Goal: Information Seeking & Learning: Find specific page/section

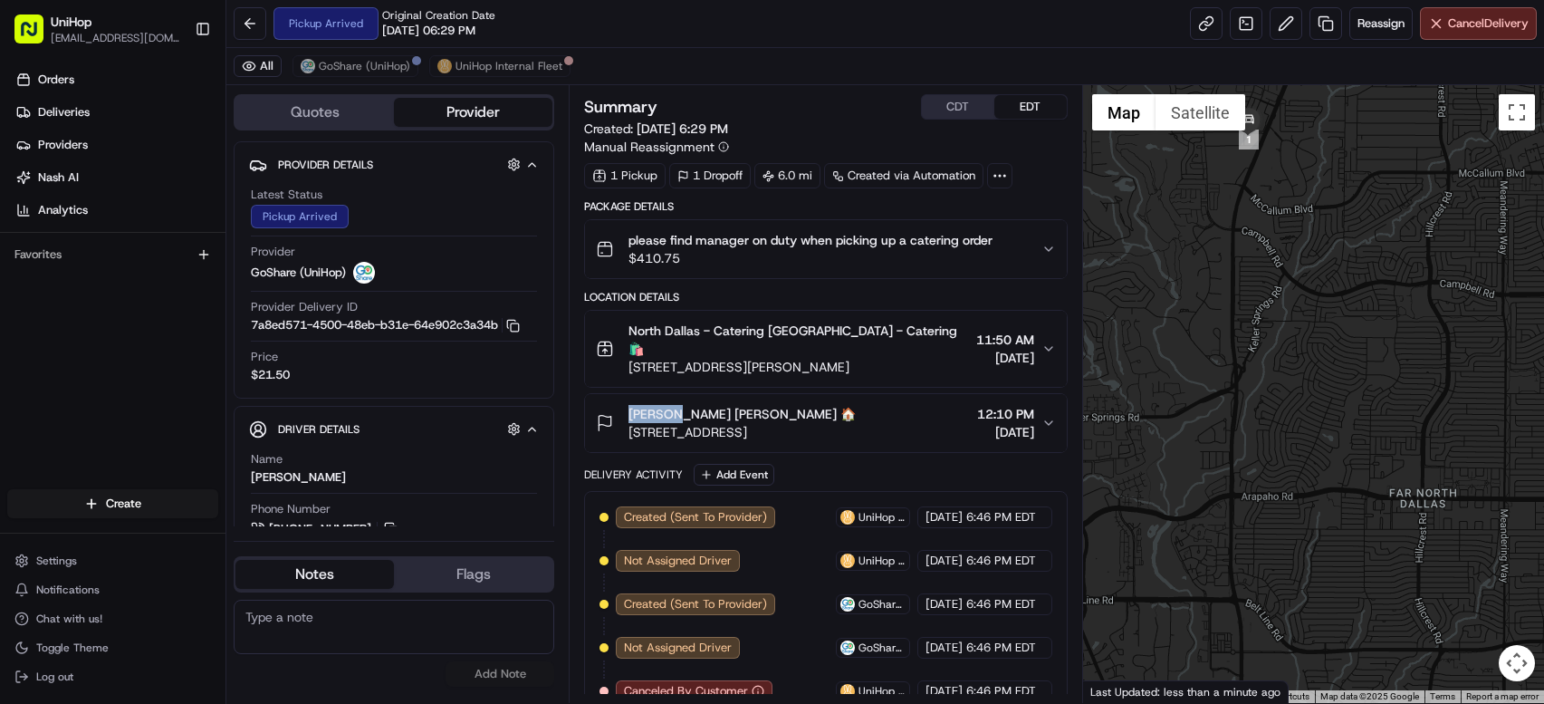
drag, startPoint x: 629, startPoint y: 400, endPoint x: 688, endPoint y: 403, distance: 59.8
click at [688, 405] on span "[PERSON_NAME] [PERSON_NAME] 🏠" at bounding box center [742, 414] width 227 height 18
click at [841, 328] on span "North Dallas - Catering [GEOGRAPHIC_DATA] - Catering 🛍️" at bounding box center [799, 340] width 340 height 36
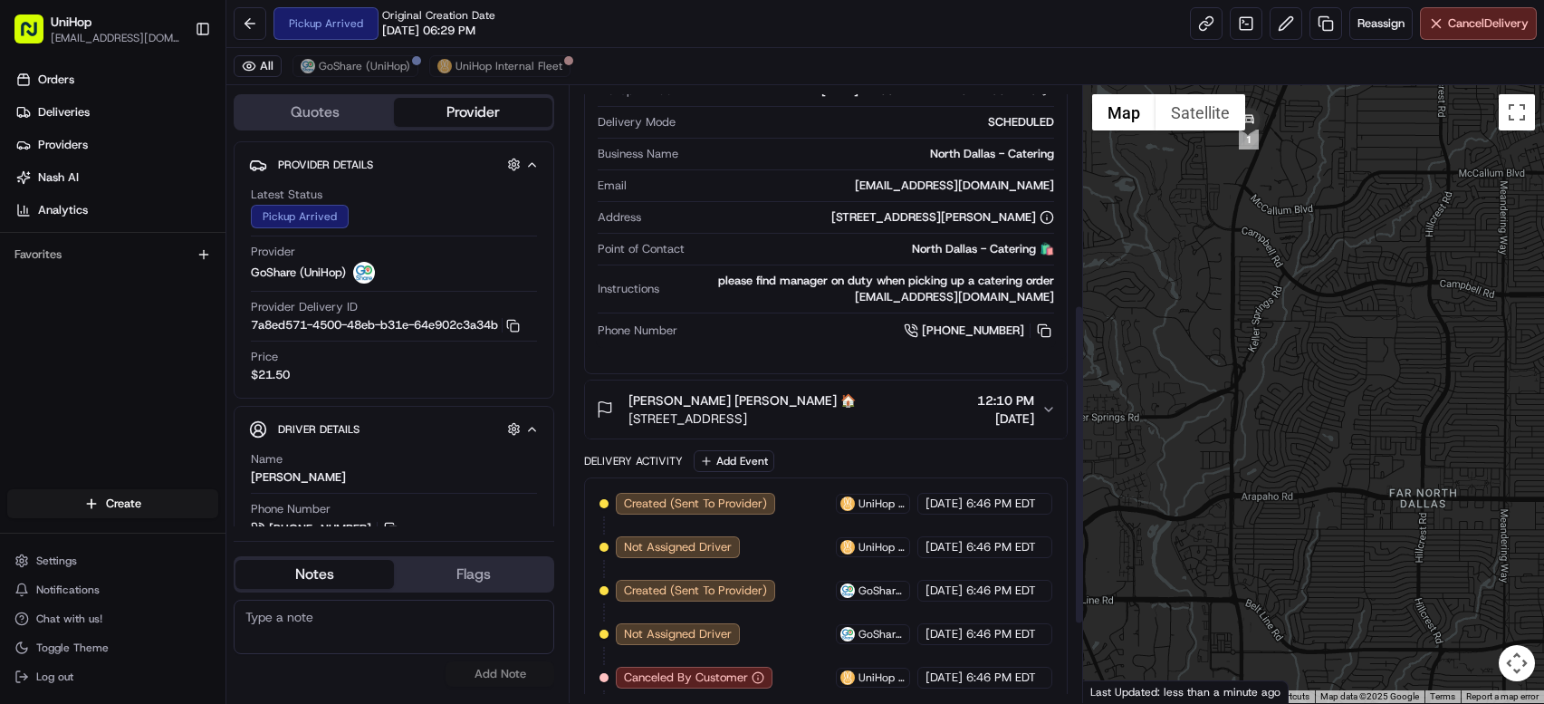
scroll to position [469, 0]
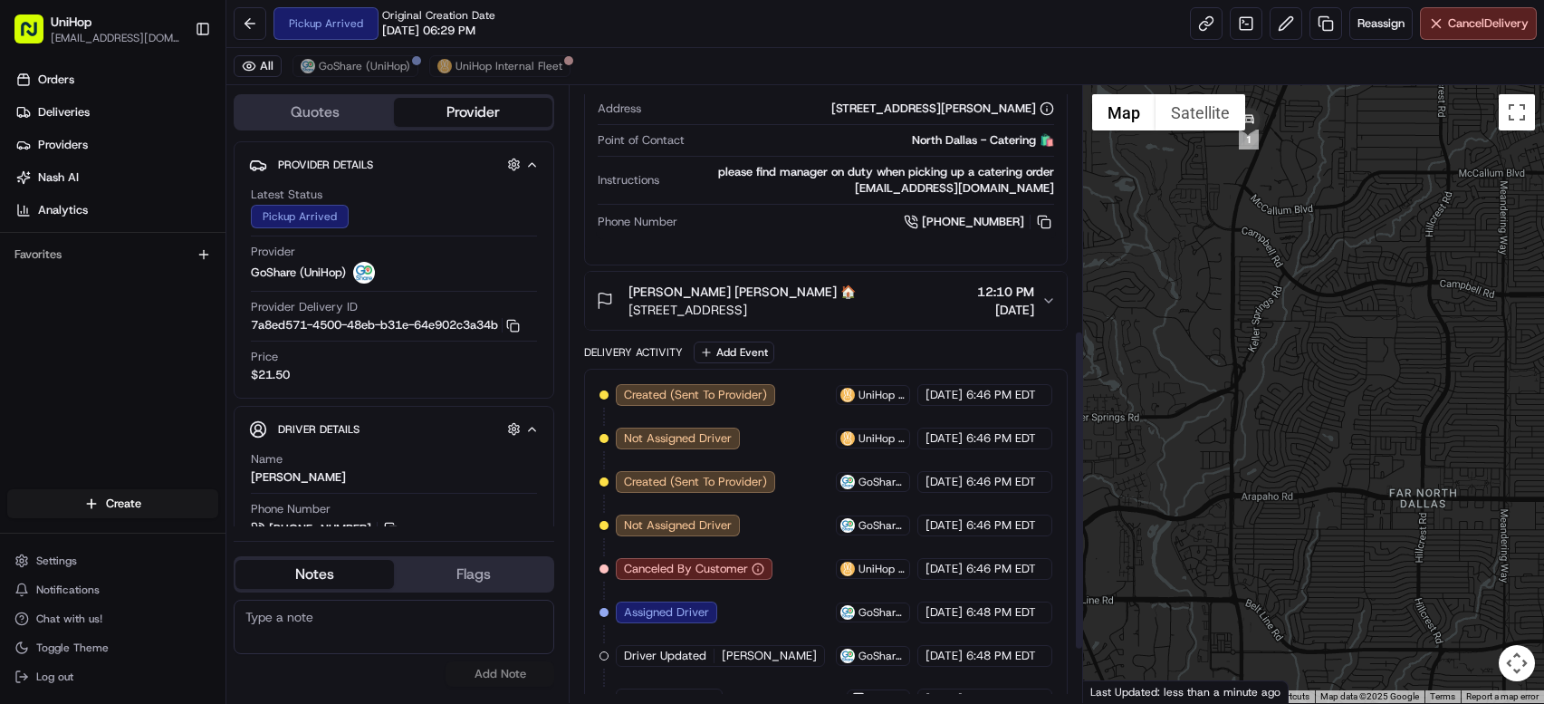
click at [658, 283] on span "[PERSON_NAME] [PERSON_NAME] 🏠" at bounding box center [742, 292] width 227 height 18
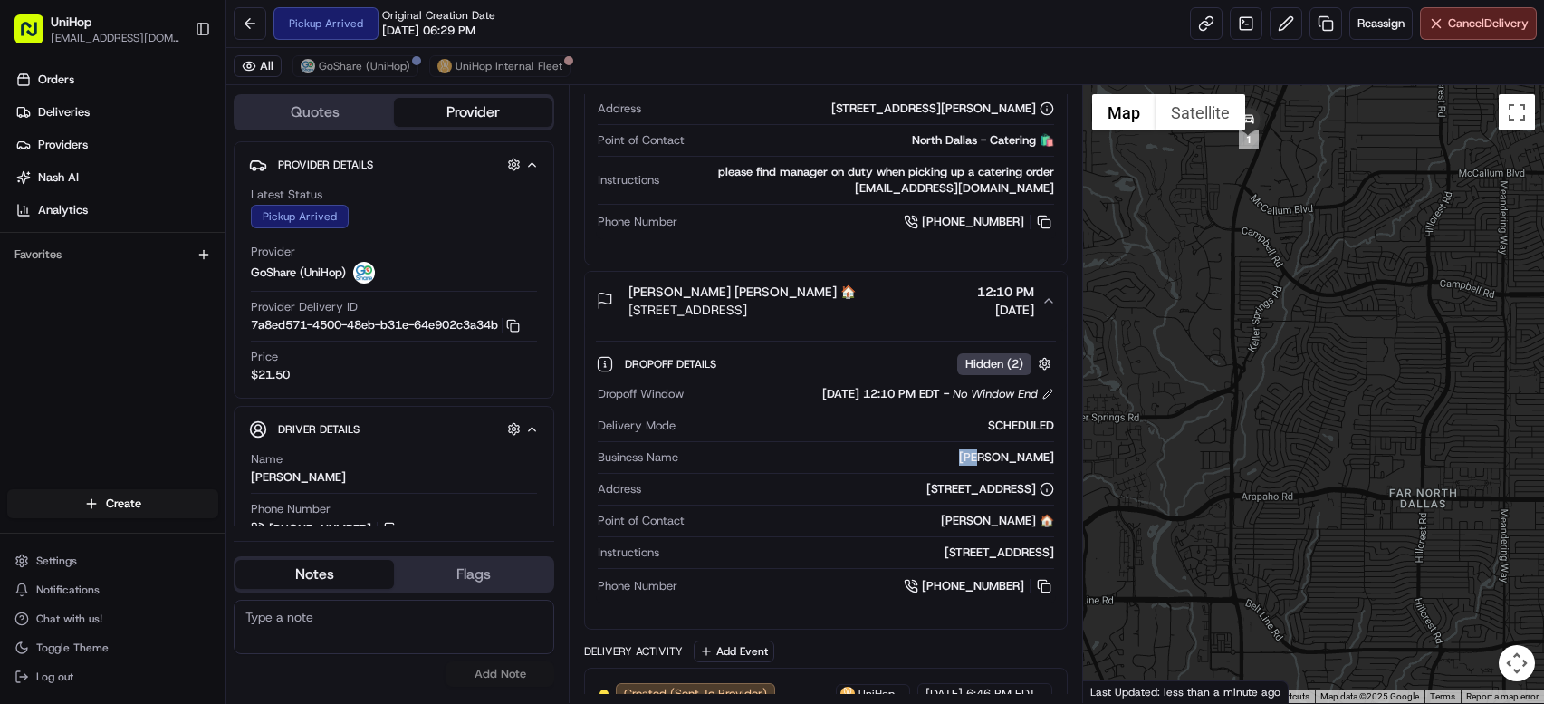
drag, startPoint x: 1021, startPoint y: 437, endPoint x: 1056, endPoint y: 447, distance: 36.5
click at [1056, 447] on div "Dropoff Details Hidden ( 2 ) Dropoff Window Aug 22 2025 12:10 PM EDT - No Windo…" at bounding box center [825, 472] width 481 height 284
copy div "Amy"
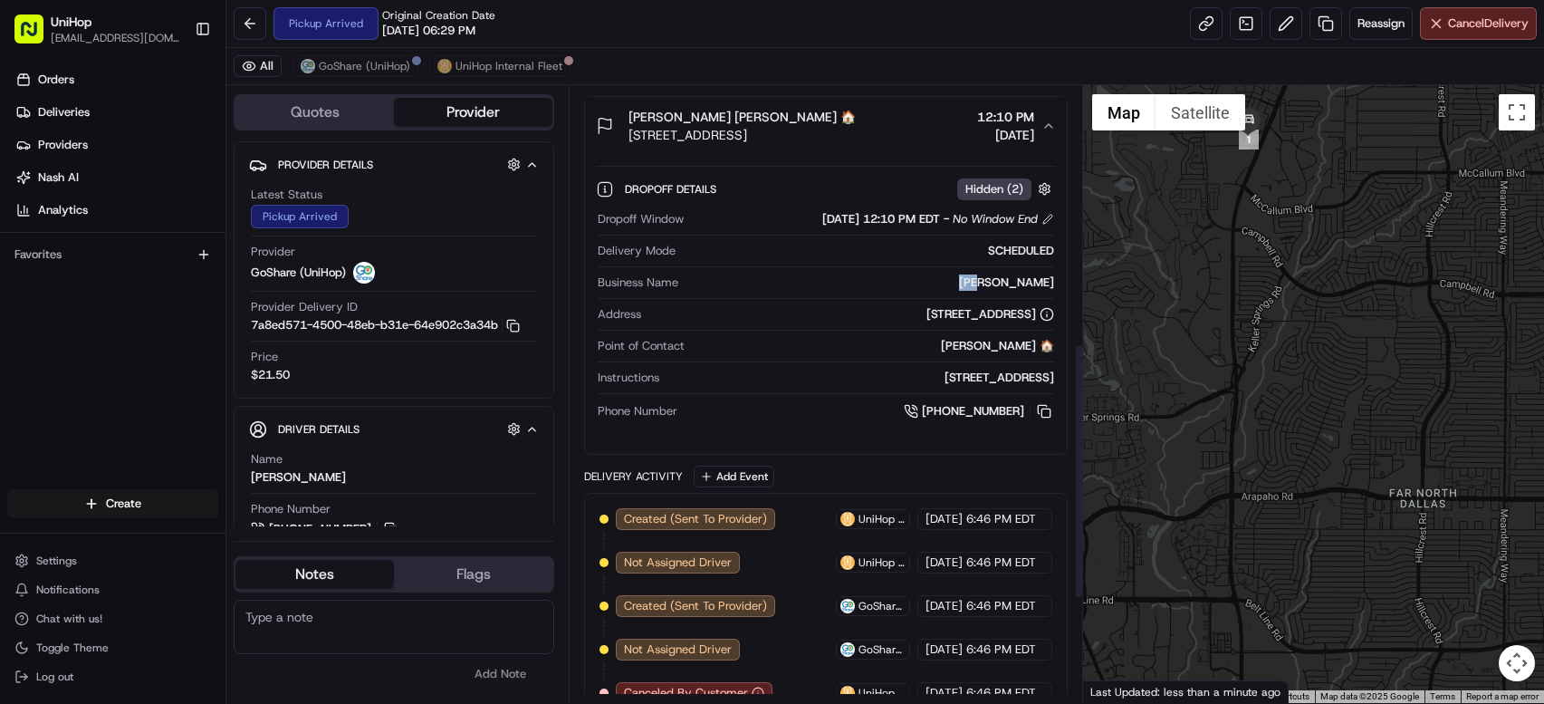
scroll to position [621, 0]
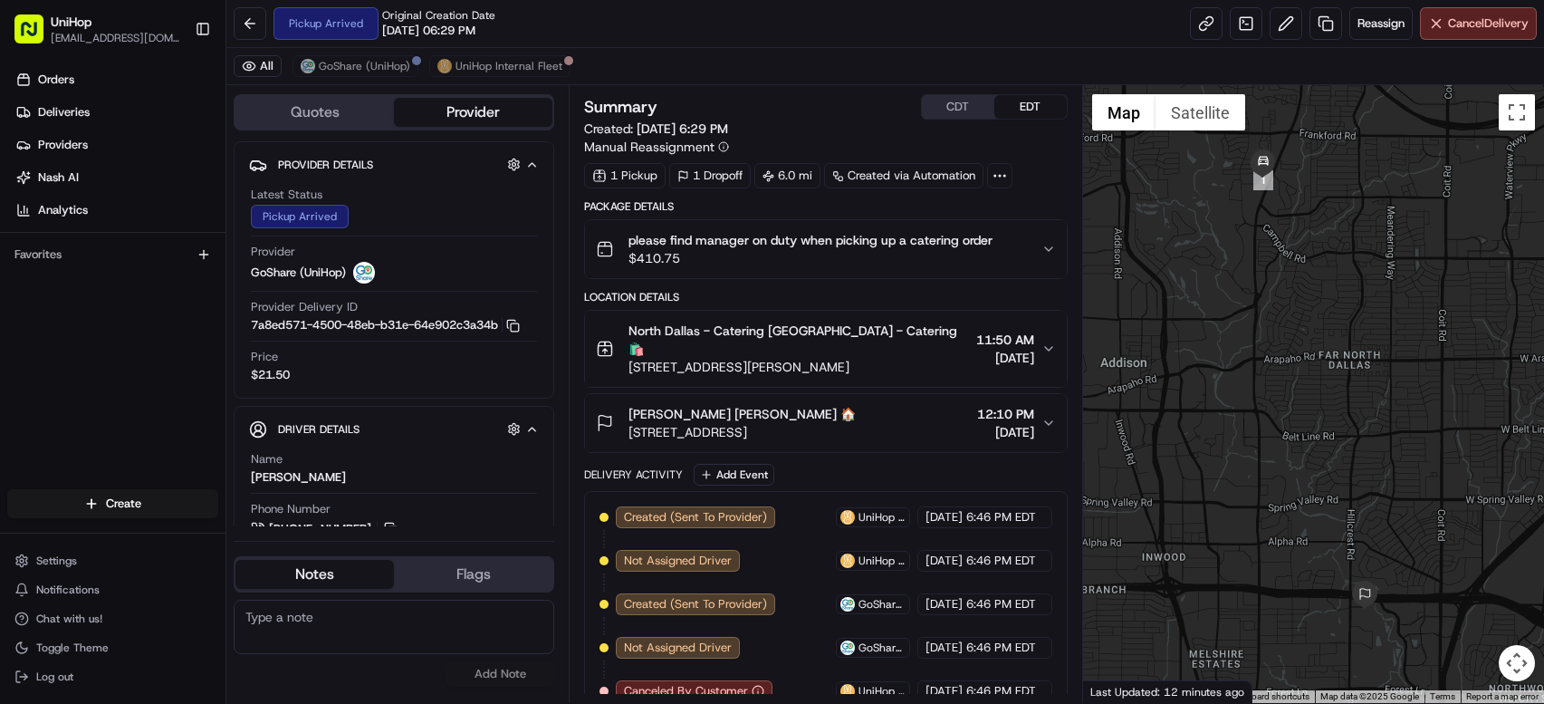
click at [822, 248] on span "please find manager on duty when picking up a catering order" at bounding box center [811, 240] width 364 height 18
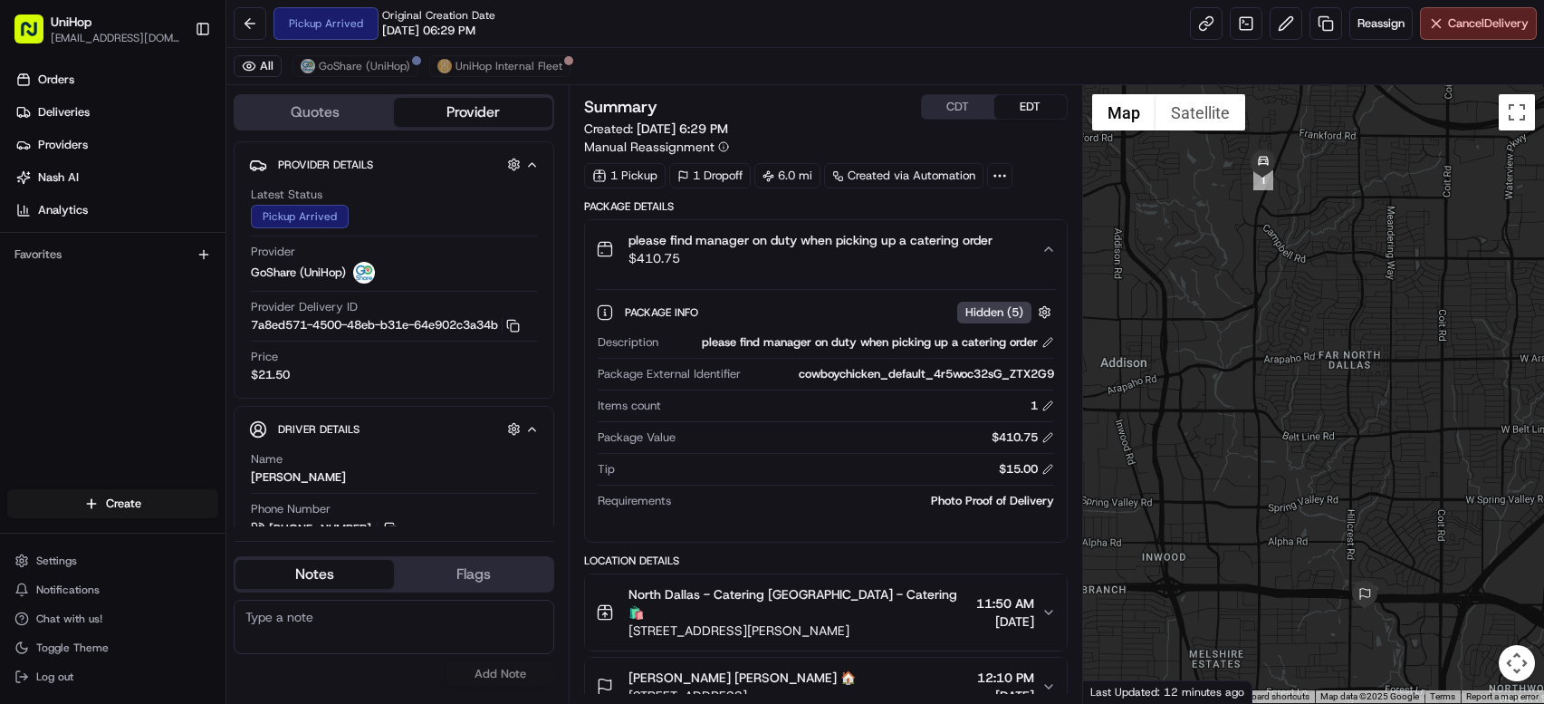
click at [812, 234] on span "please find manager on duty when picking up a catering order" at bounding box center [811, 240] width 364 height 18
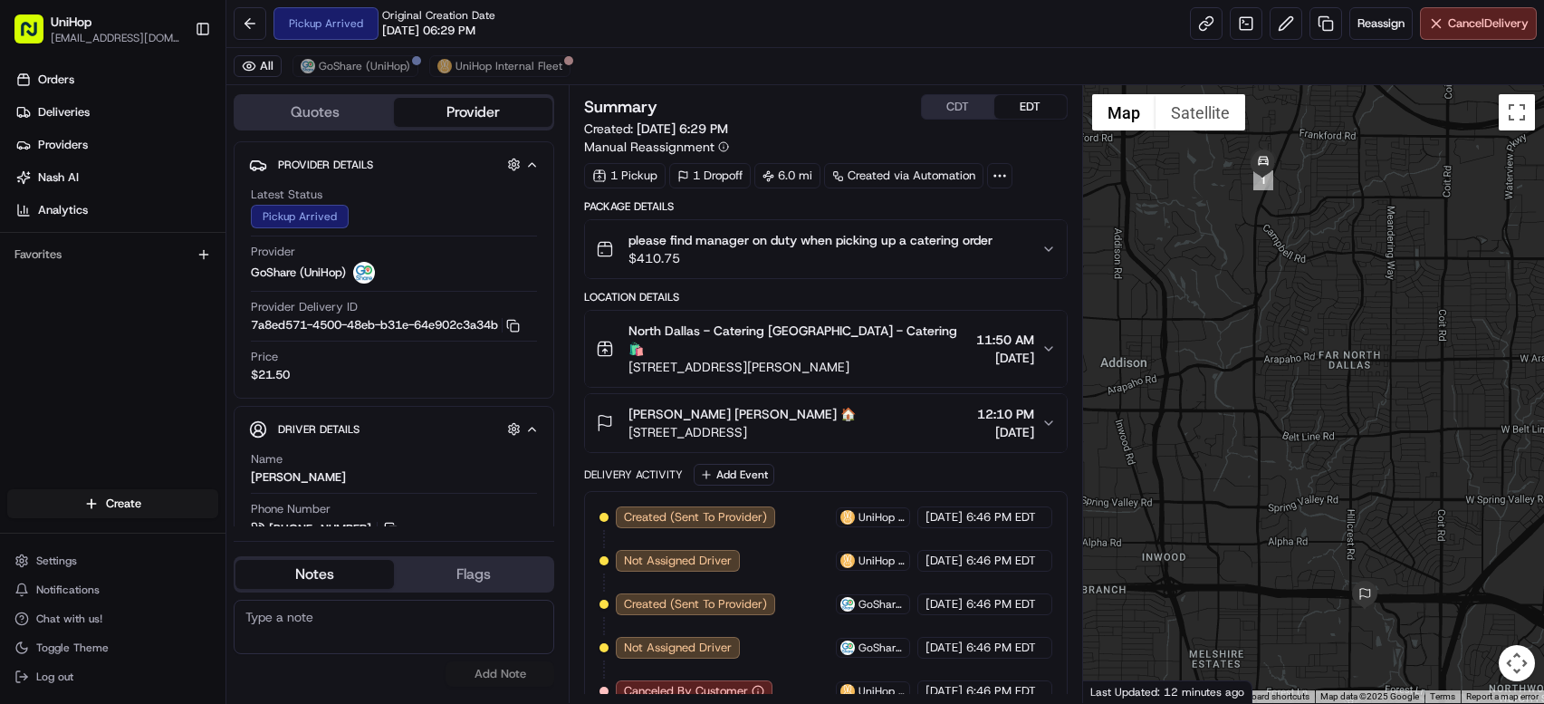
click at [818, 358] on span "[STREET_ADDRESS][PERSON_NAME]" at bounding box center [799, 367] width 340 height 18
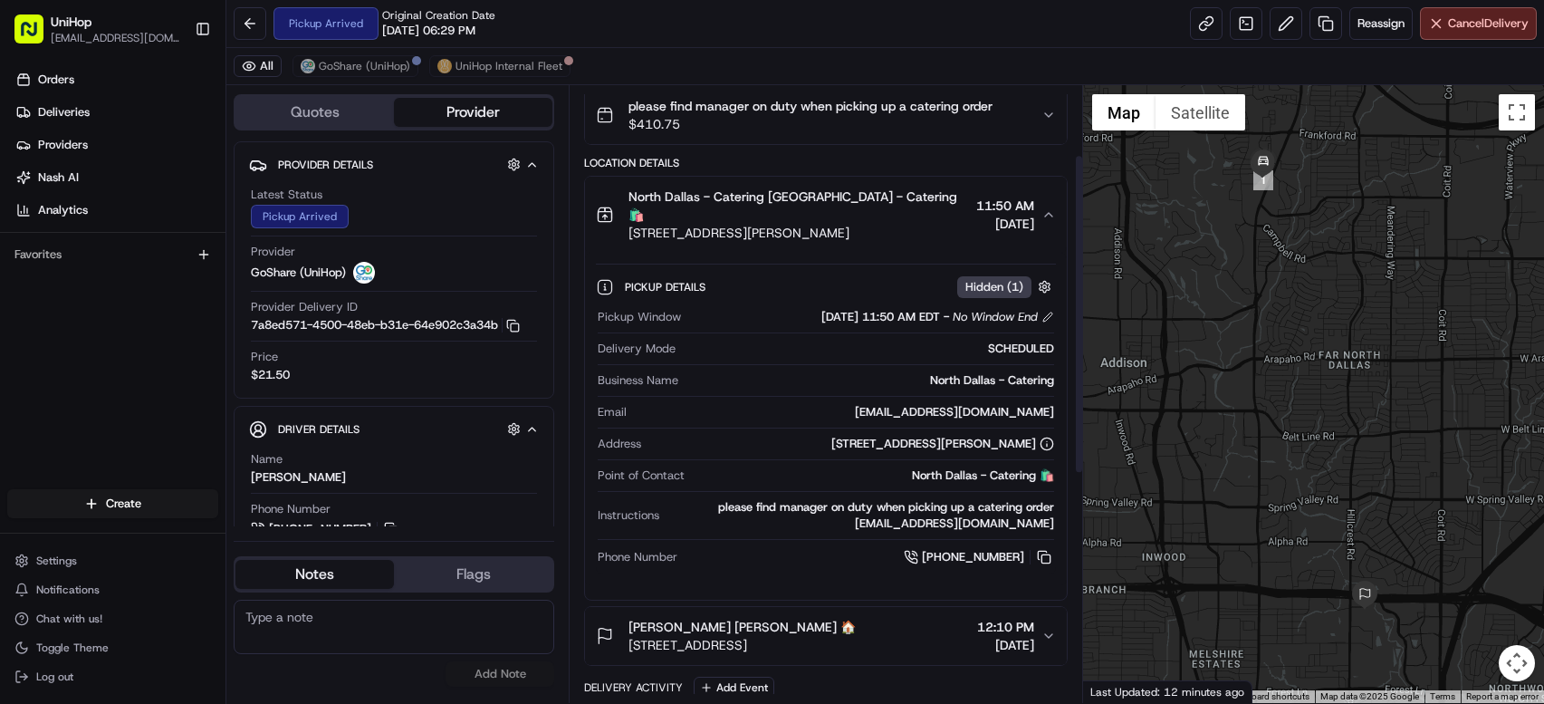
scroll to position [360, 0]
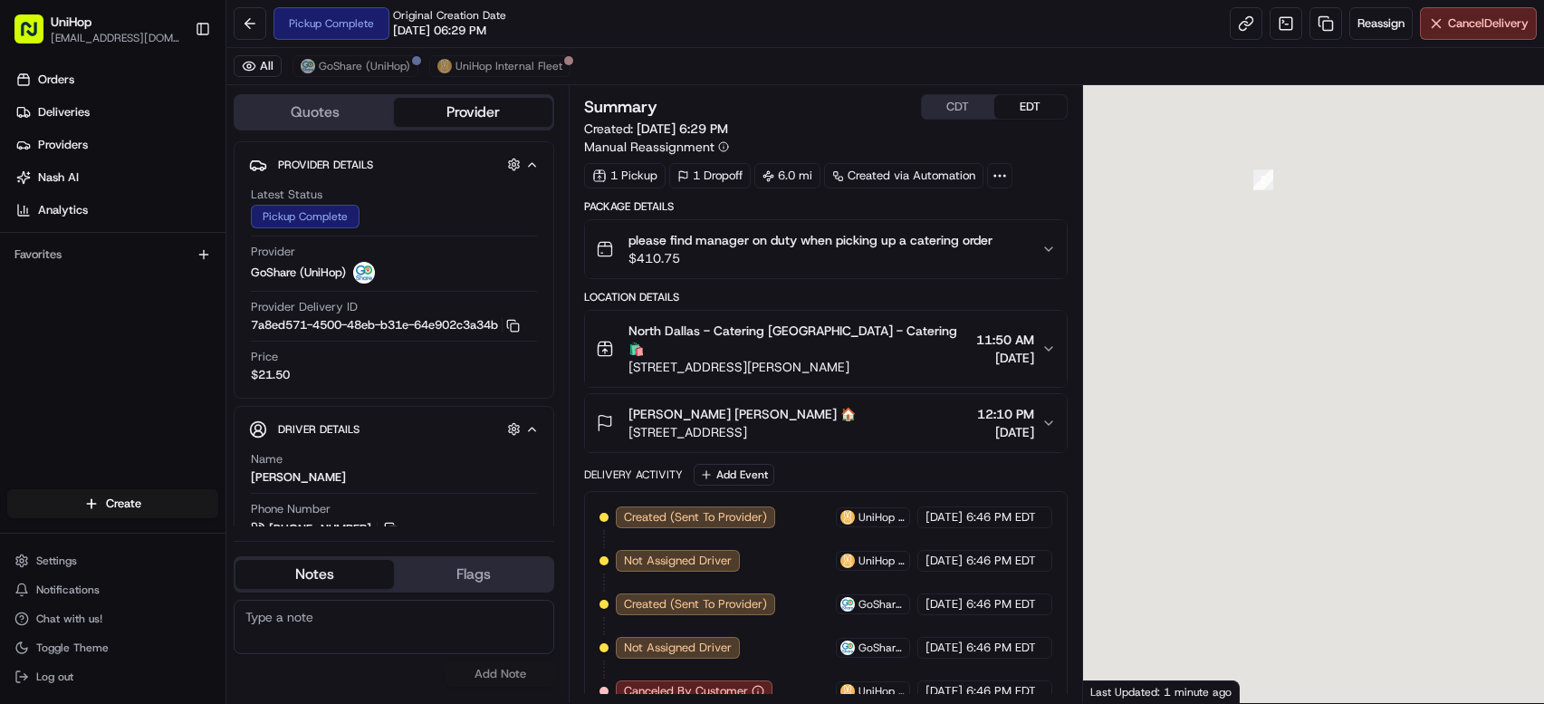
click at [774, 405] on div "Amy Amy 🏠" at bounding box center [742, 414] width 227 height 18
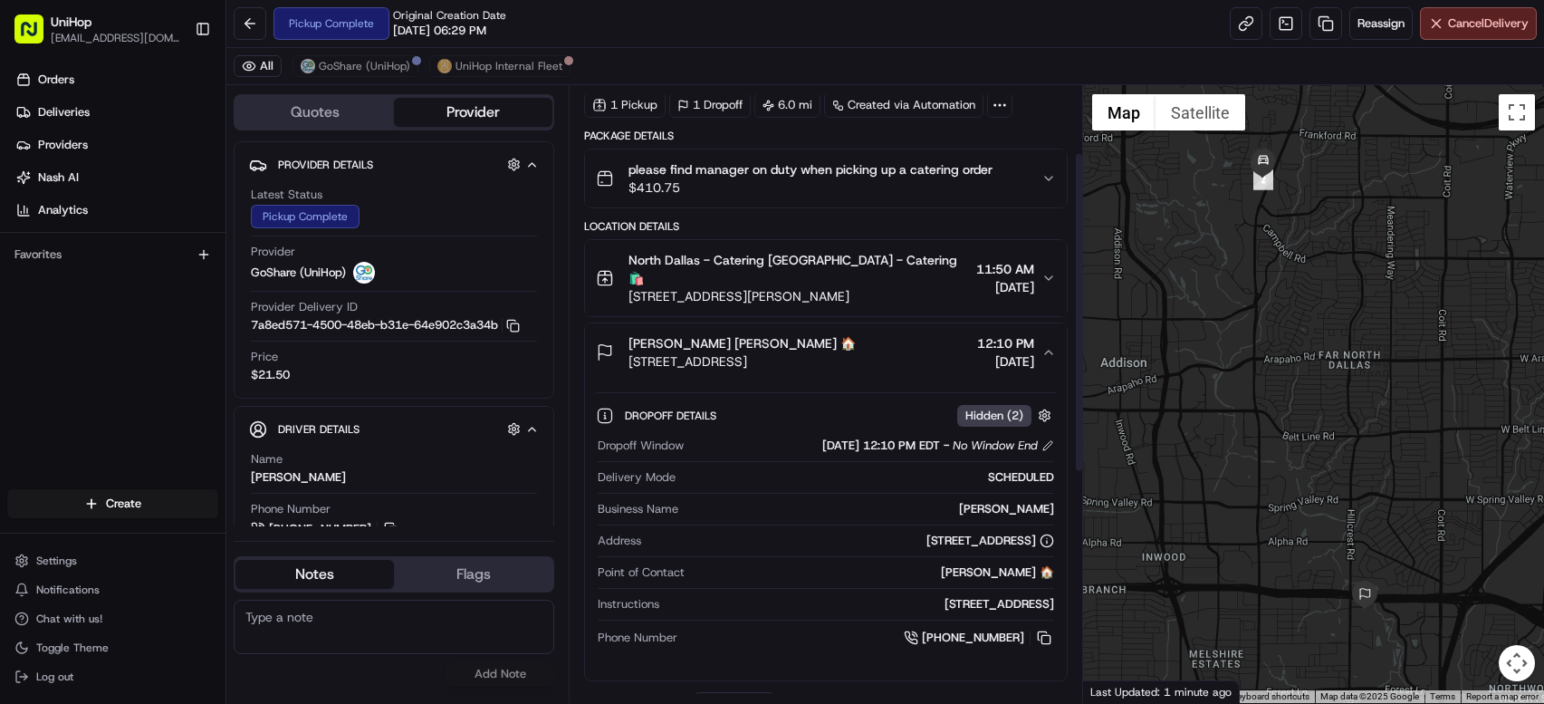
scroll to position [201, 0]
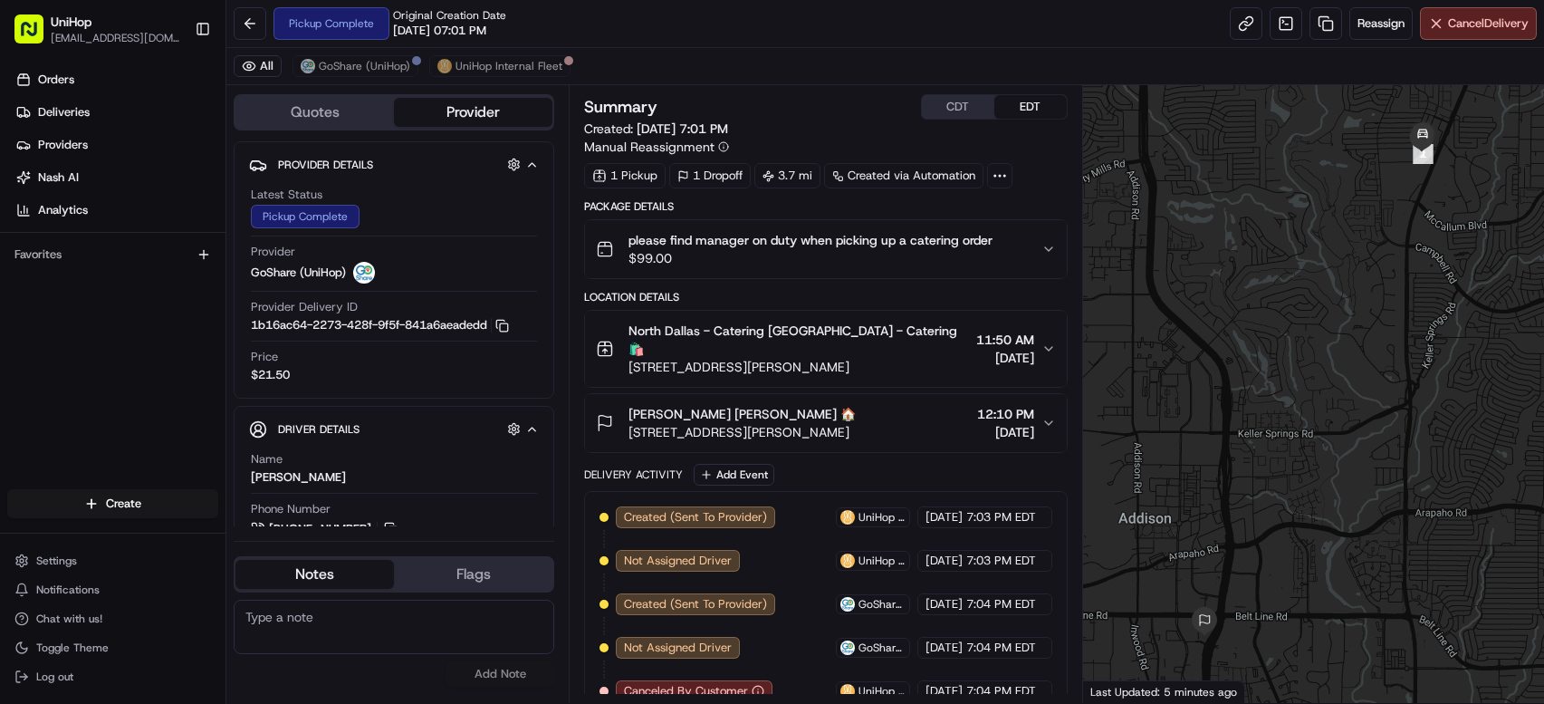
click at [813, 423] on span "14951 Dallas Pkwy, Dallas, TX 75254, USA" at bounding box center [742, 432] width 227 height 18
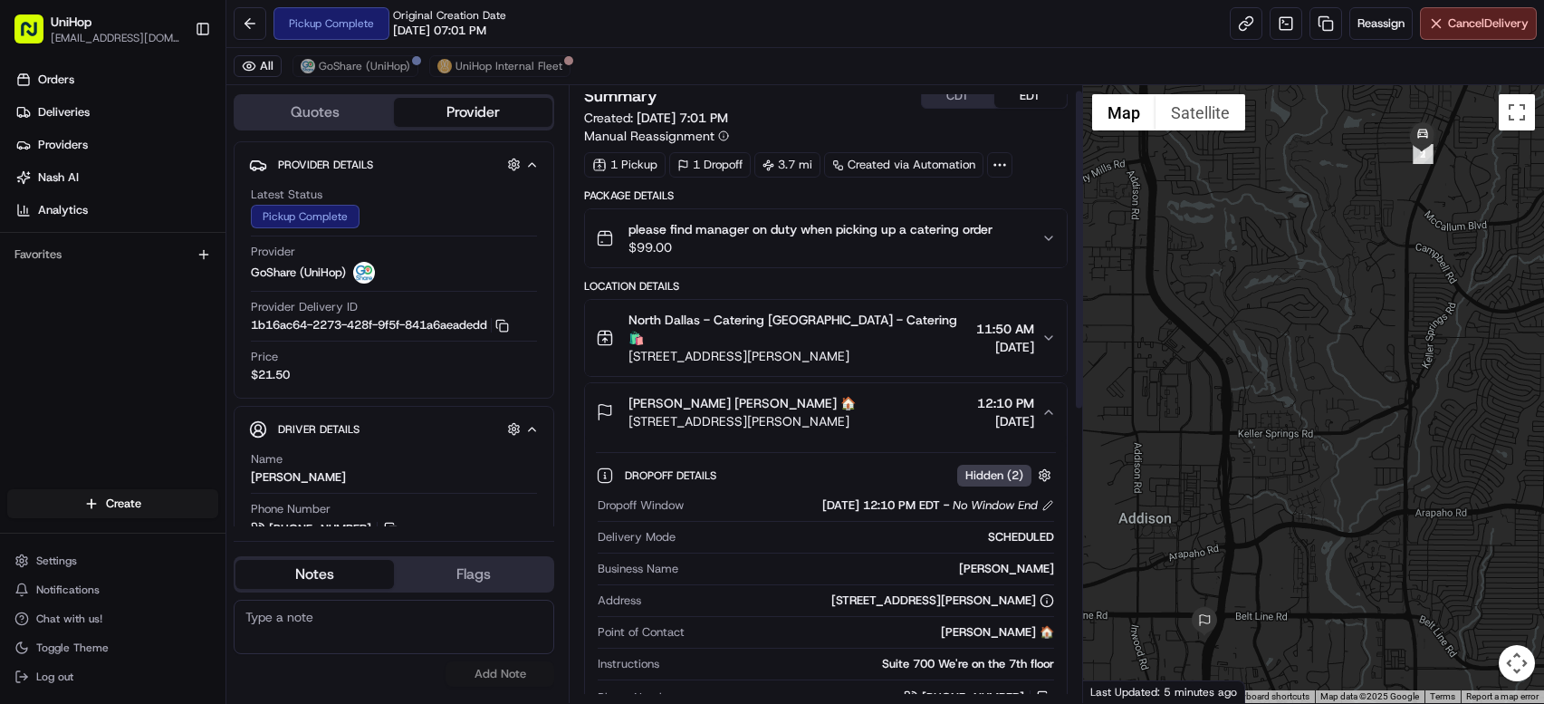
scroll to position [28, 0]
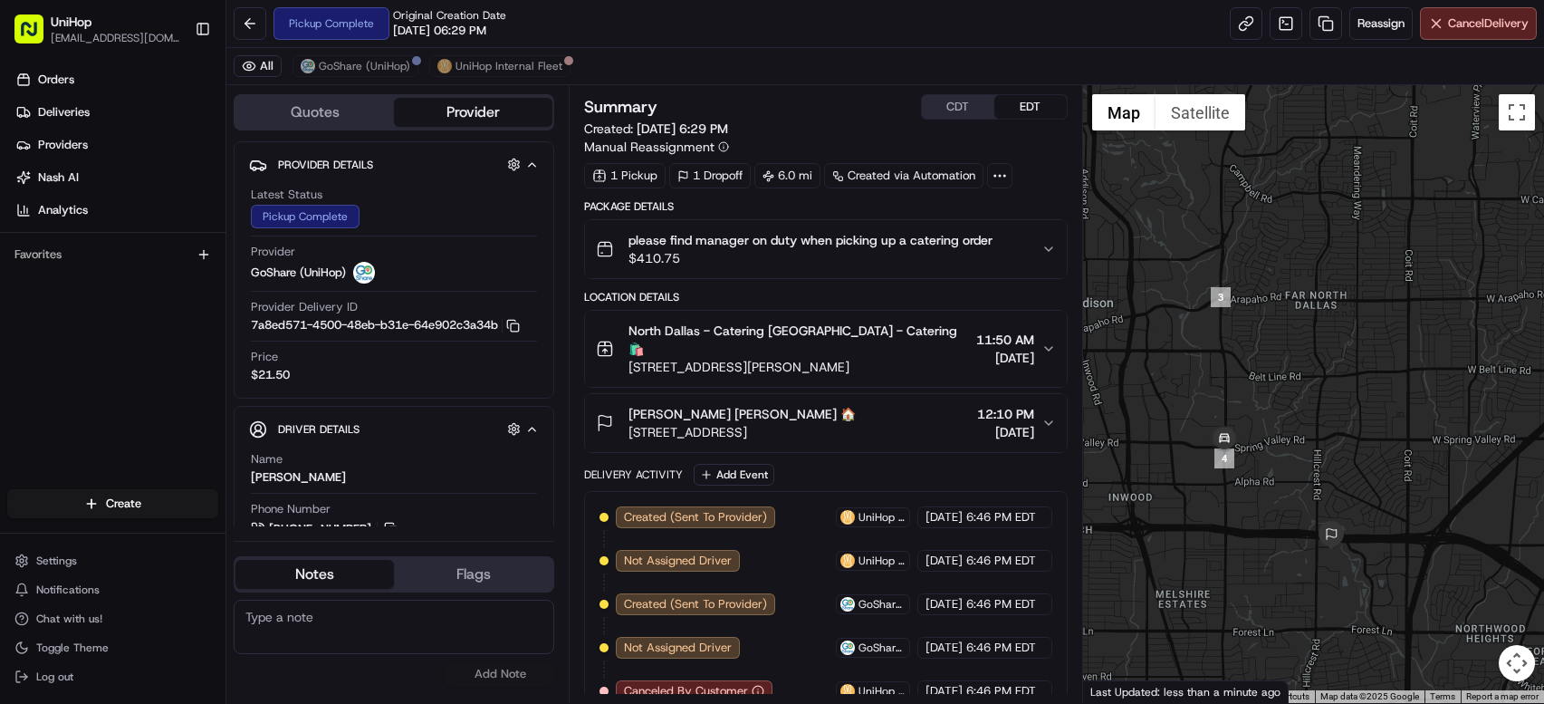
drag, startPoint x: 1313, startPoint y: 468, endPoint x: 1278, endPoint y: 406, distance: 71.8
click at [1278, 406] on div at bounding box center [1313, 394] width 461 height 618
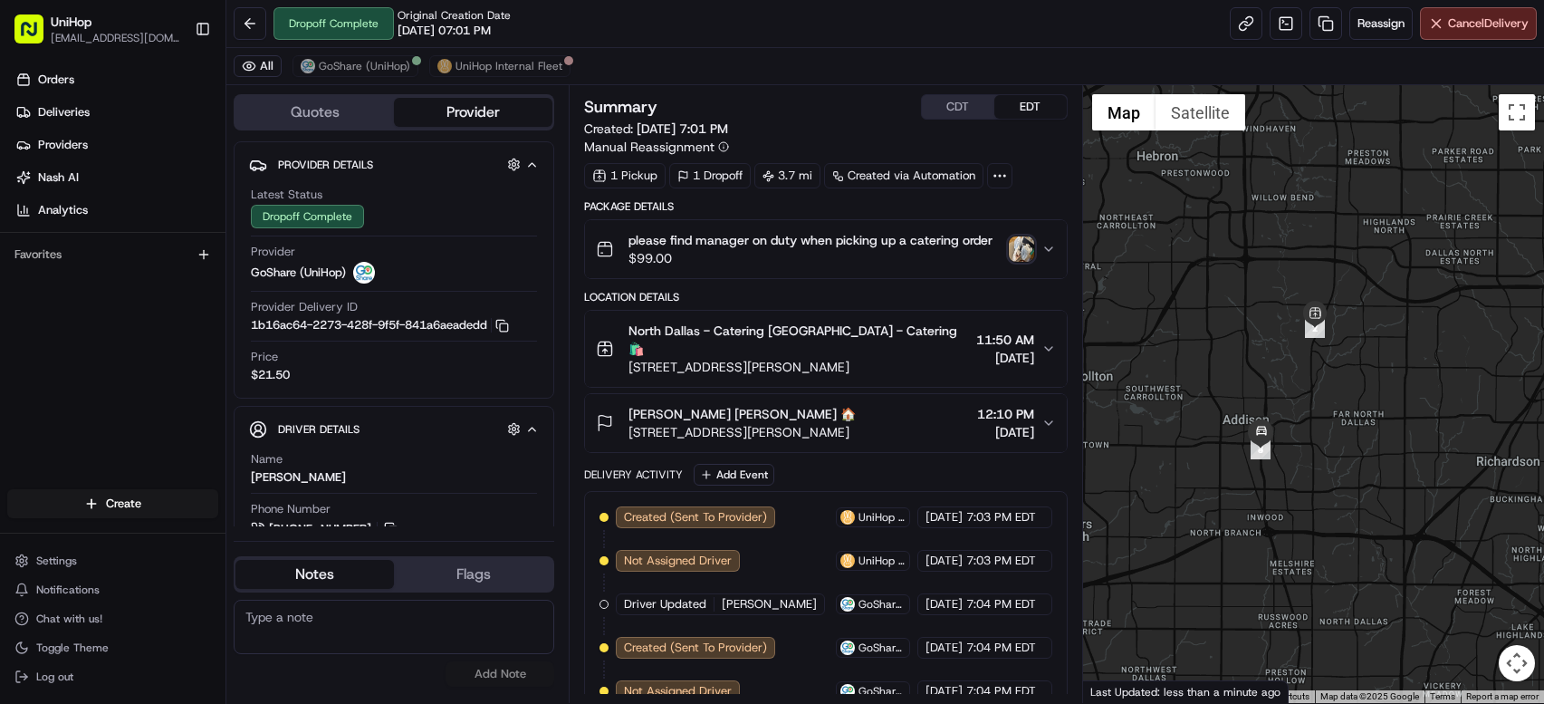
click at [1010, 240] on img "button" at bounding box center [1021, 248] width 25 height 25
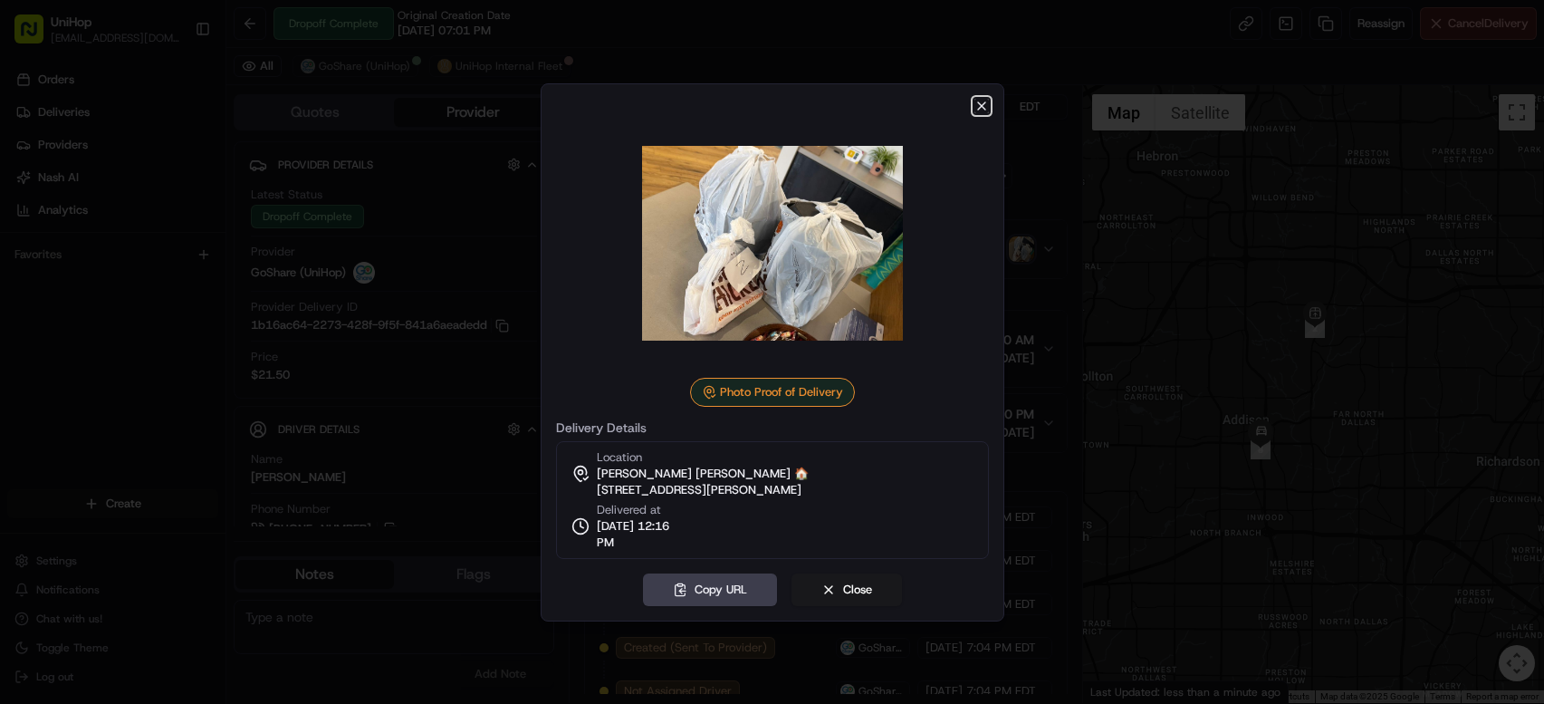
click at [981, 100] on icon "button" at bounding box center [982, 106] width 14 height 14
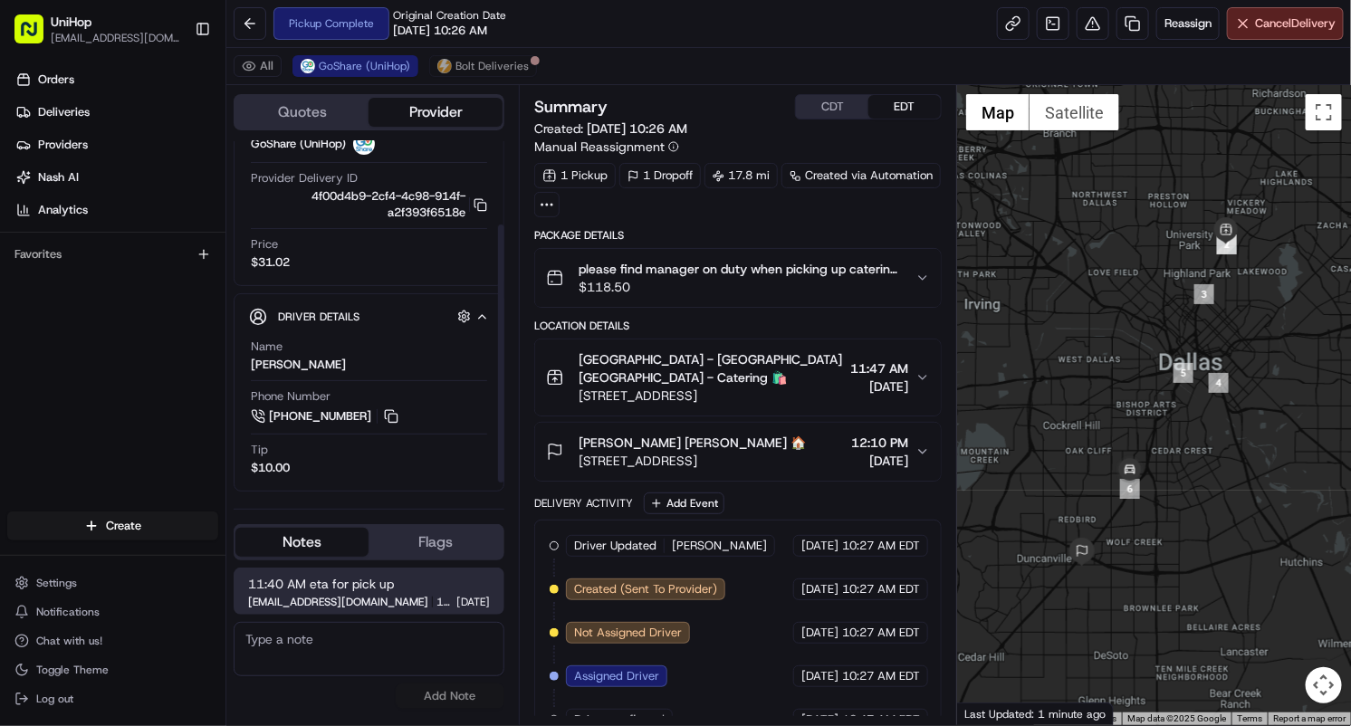
scroll to position [130, 0]
